Goal: Task Accomplishment & Management: Manage account settings

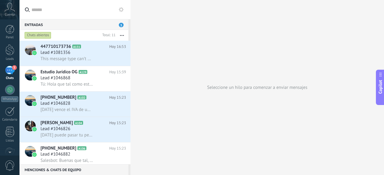
scroll to position [9, 0]
click at [10, 72] on div "3" at bounding box center [10, 70] width 10 height 9
click at [10, 89] on div at bounding box center [10, 90] width 10 height 10
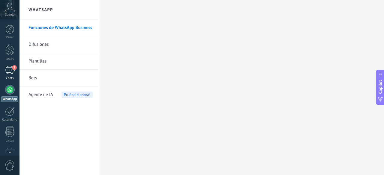
click at [9, 72] on div "3" at bounding box center [10, 70] width 10 height 9
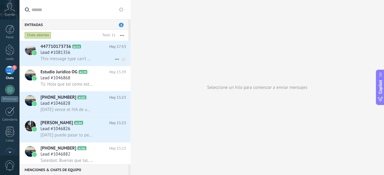
click at [82, 50] on div "Lead #1081356" at bounding box center [82, 53] width 85 height 6
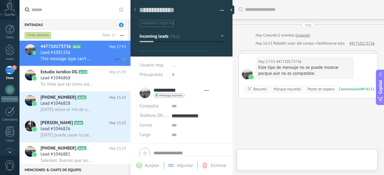
type textarea "**********"
